Goal: Task Accomplishment & Management: Manage account settings

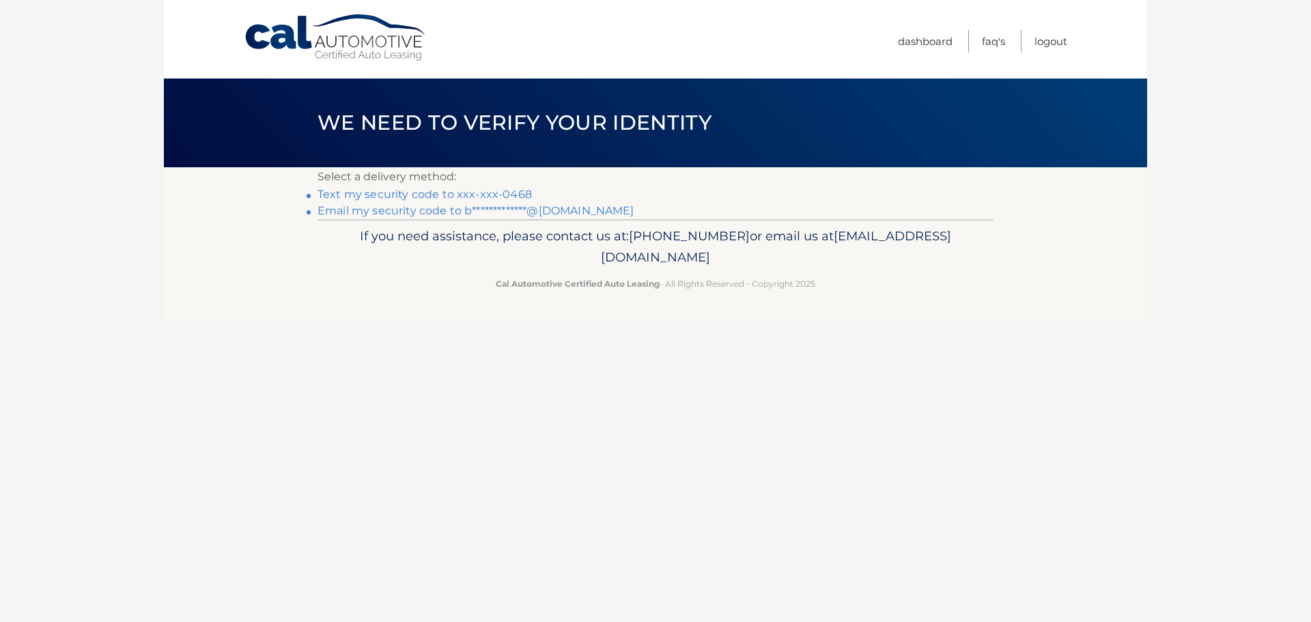
click at [386, 199] on link "Text my security code to xxx-xxx-0468" at bounding box center [424, 194] width 214 height 13
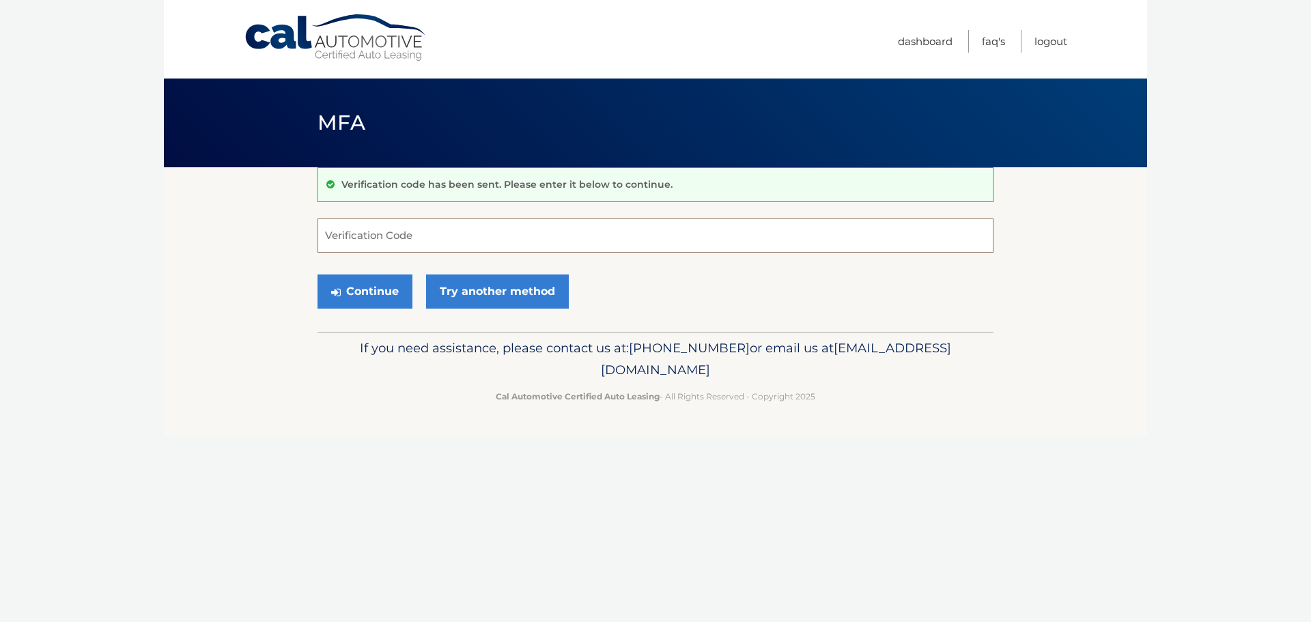
drag, startPoint x: 386, startPoint y: 235, endPoint x: 430, endPoint y: 244, distance: 44.6
click at [382, 236] on input "Verification Code" at bounding box center [655, 235] width 676 height 34
type input "883094"
click at [389, 289] on button "Continue" at bounding box center [364, 291] width 95 height 34
